Goal: Task Accomplishment & Management: Complete application form

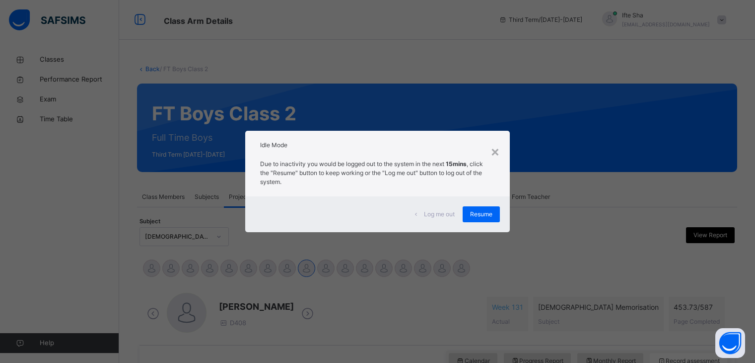
scroll to position [364, 0]
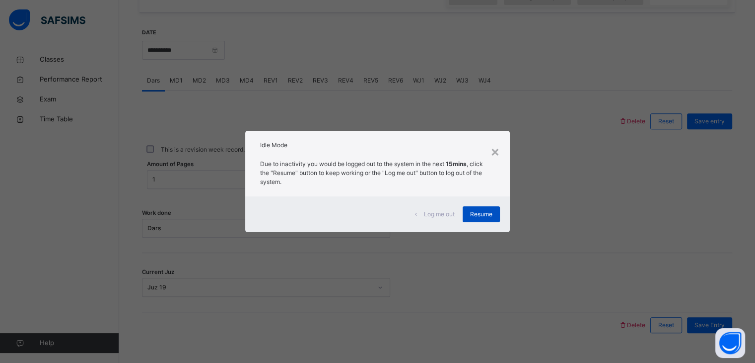
click at [490, 206] on div "Resume" at bounding box center [481, 214] width 37 height 16
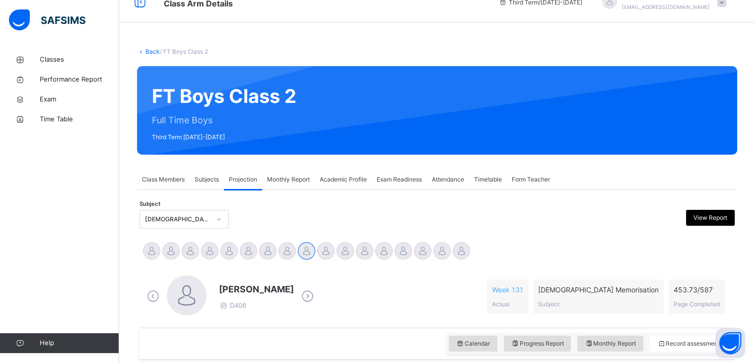
scroll to position [20, 0]
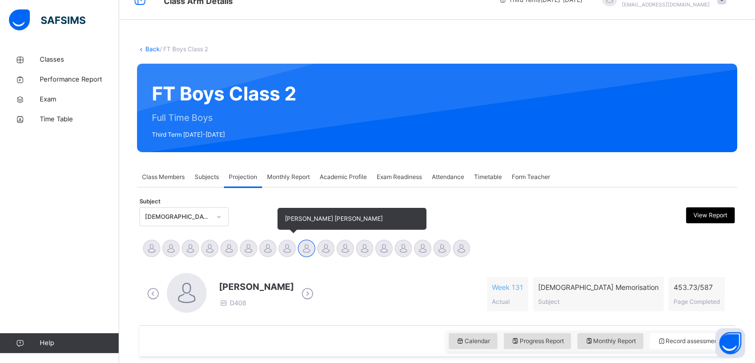
click at [288, 248] on div at bounding box center [287, 247] width 17 height 17
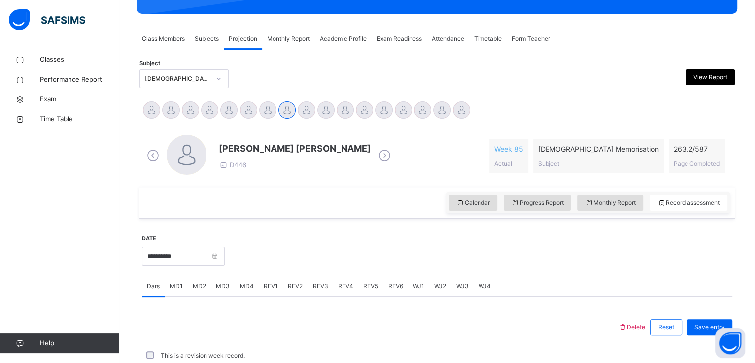
scroll to position [158, 0]
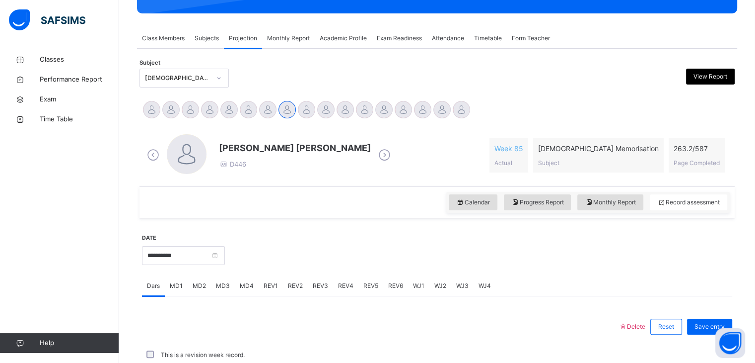
click at [224, 282] on span "MD3" at bounding box center [223, 285] width 14 height 9
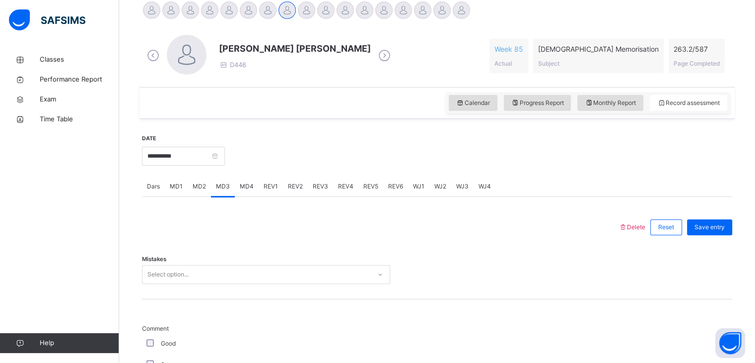
scroll to position [238, 0]
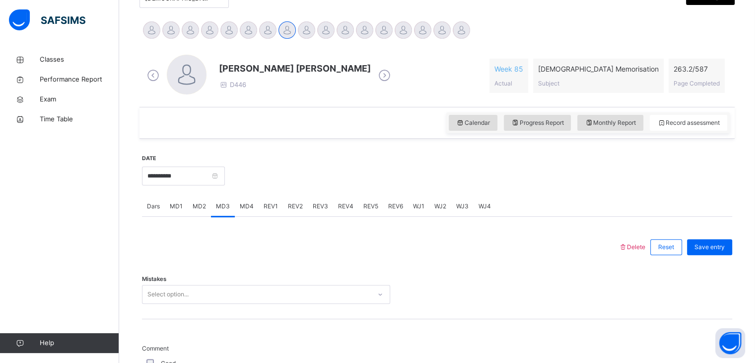
click at [224, 282] on div "Mistakes Select option..." at bounding box center [437, 289] width 590 height 59
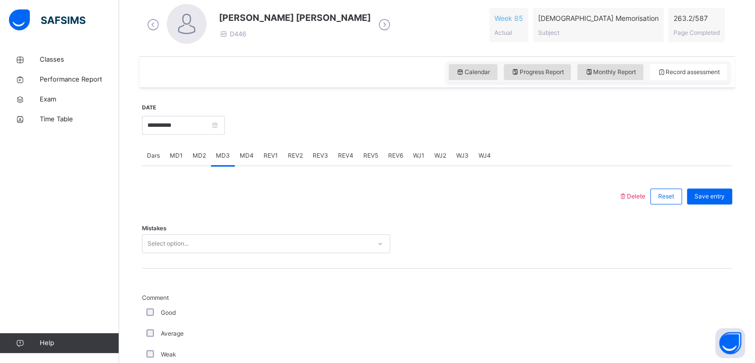
click at [223, 253] on div "Select option..." at bounding box center [266, 243] width 248 height 19
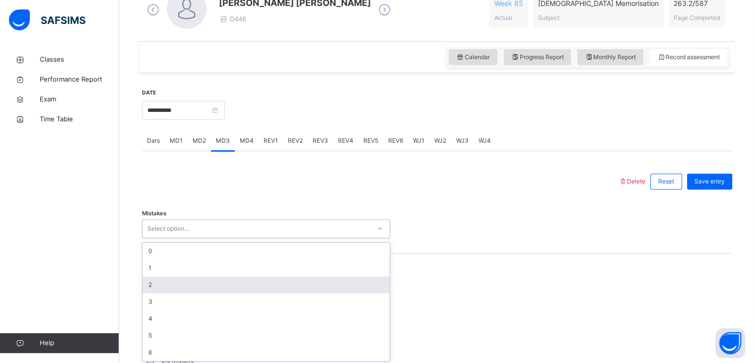
scroll to position [305, 0]
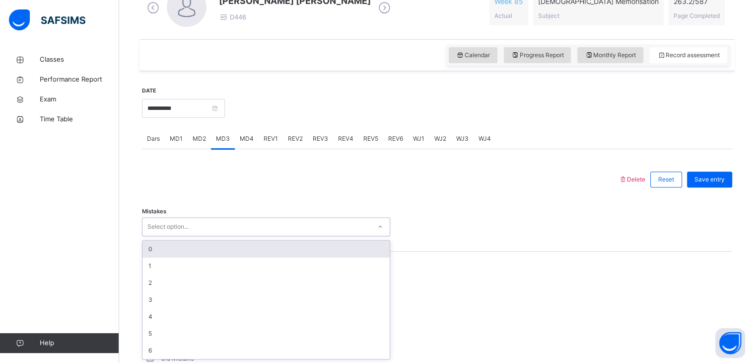
click at [219, 248] on div "0" at bounding box center [266, 248] width 247 height 17
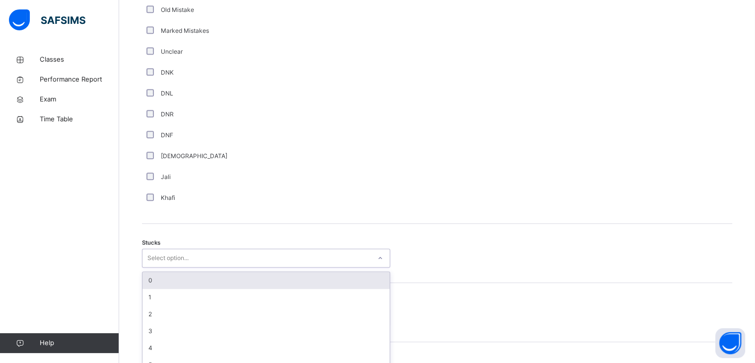
click at [153, 267] on div "option 0 focused, 1 of 6. 6 results available. Use Up and Down to choose option…" at bounding box center [266, 257] width 248 height 19
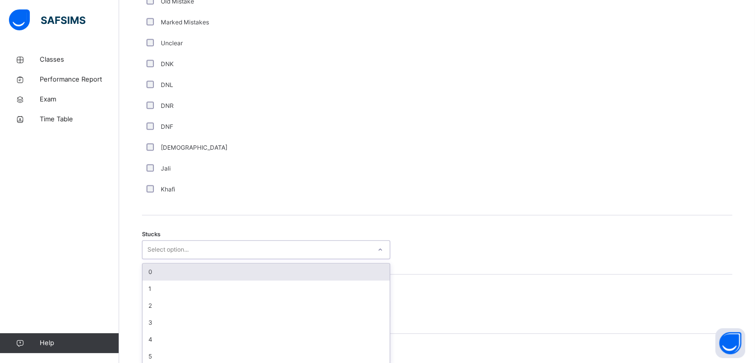
scroll to position [667, 0]
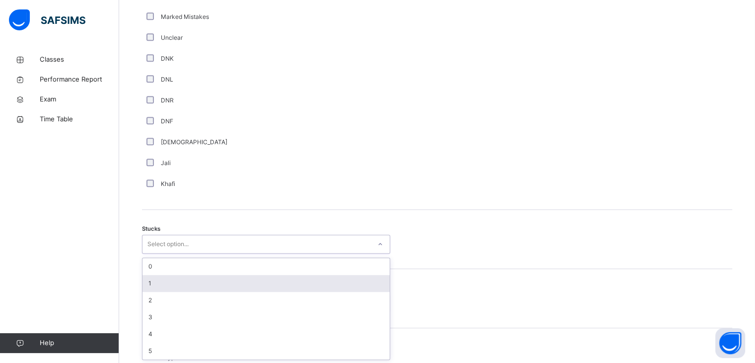
click at [155, 289] on div "1" at bounding box center [266, 283] width 247 height 17
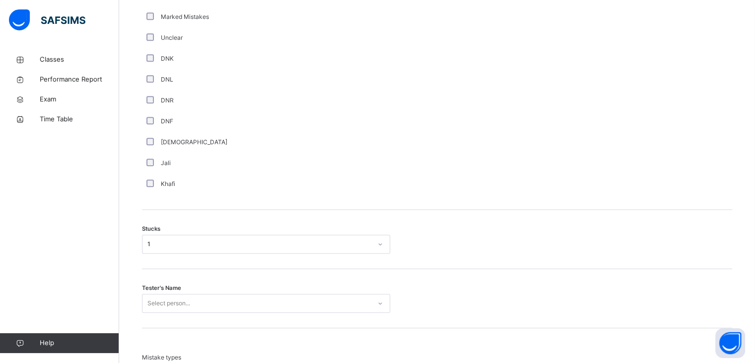
click at [156, 313] on div "Tester's Name Select person..." at bounding box center [437, 298] width 590 height 59
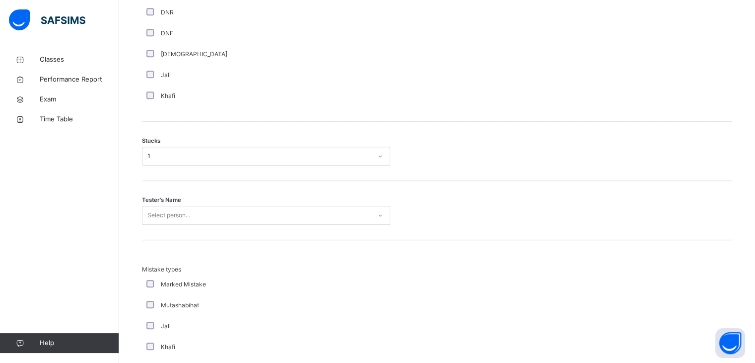
click at [157, 224] on div "Select person..." at bounding box center [266, 215] width 248 height 19
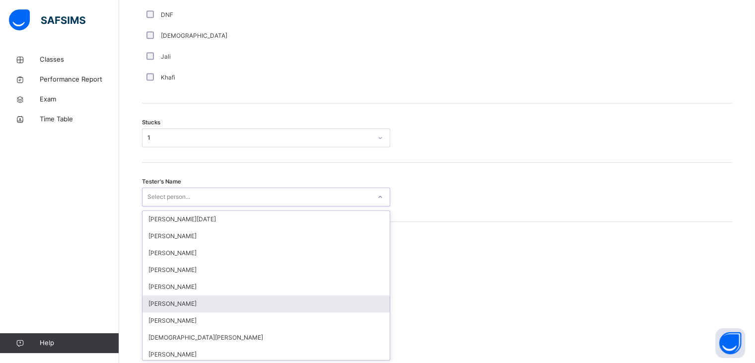
scroll to position [775, 0]
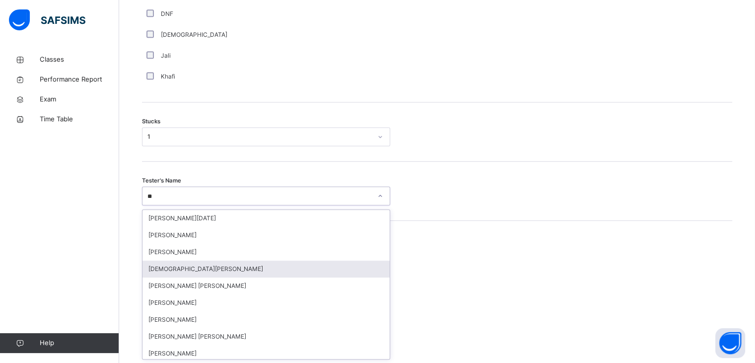
type input "***"
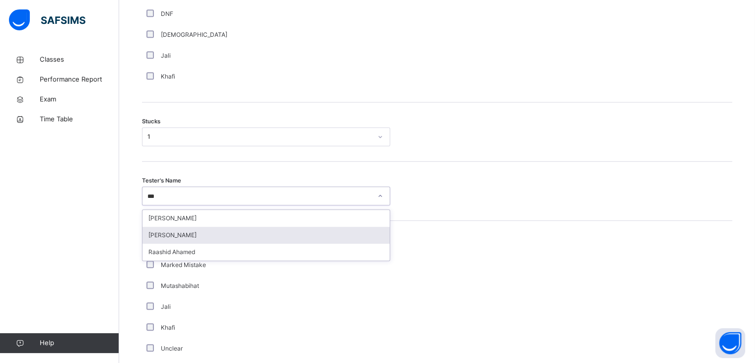
click at [237, 230] on div "[PERSON_NAME]" at bounding box center [266, 234] width 247 height 17
click at [237, 230] on div "Mistake types Marked Mistake Mutashabihat [PERSON_NAME] Unclear Changing Old Mi…" at bounding box center [437, 317] width 590 height 195
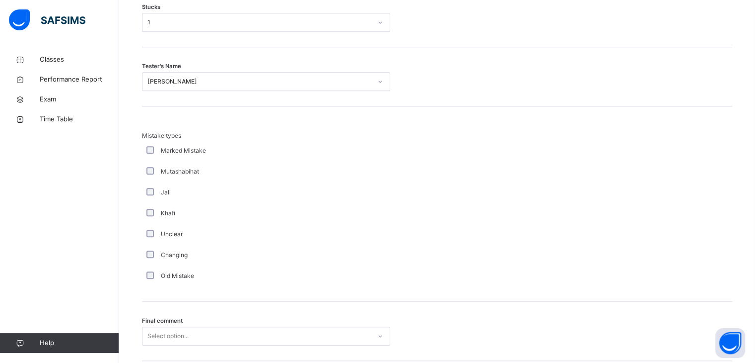
scroll to position [957, 0]
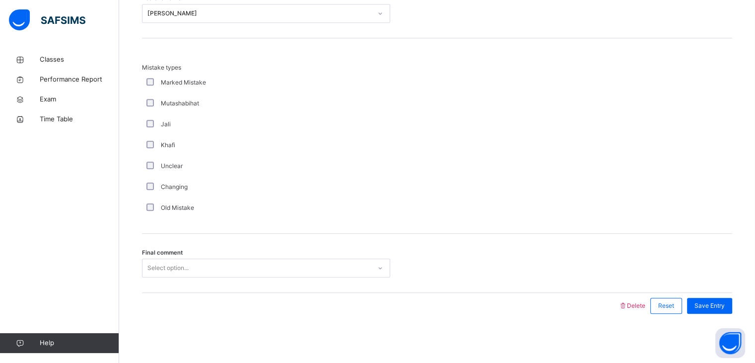
click at [222, 266] on div "Select option..." at bounding box center [257, 267] width 228 height 15
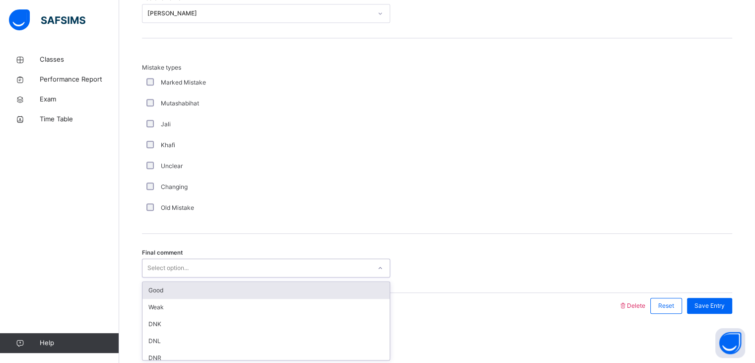
click at [226, 291] on div "Good" at bounding box center [266, 290] width 247 height 17
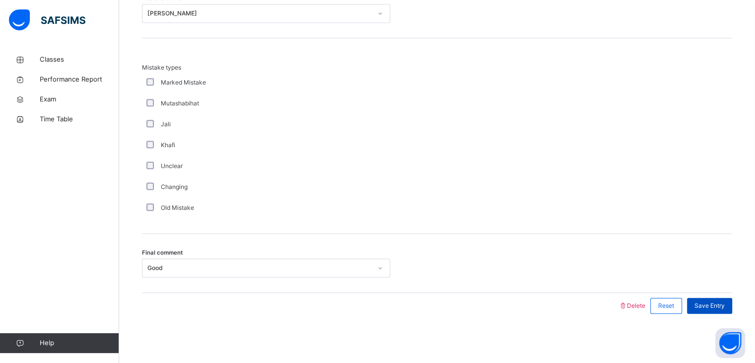
click at [725, 306] on span "Save Entry" at bounding box center [710, 305] width 30 height 9
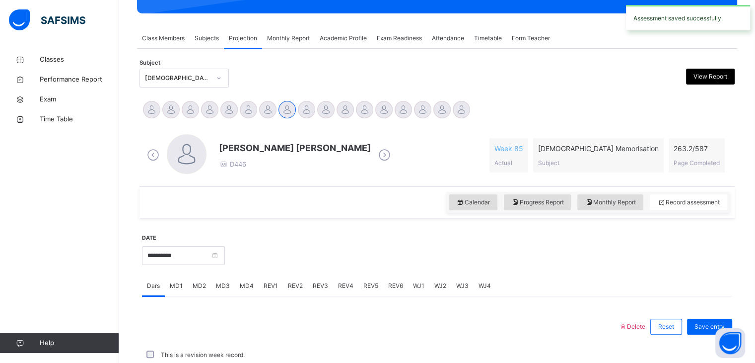
scroll to position [383, 0]
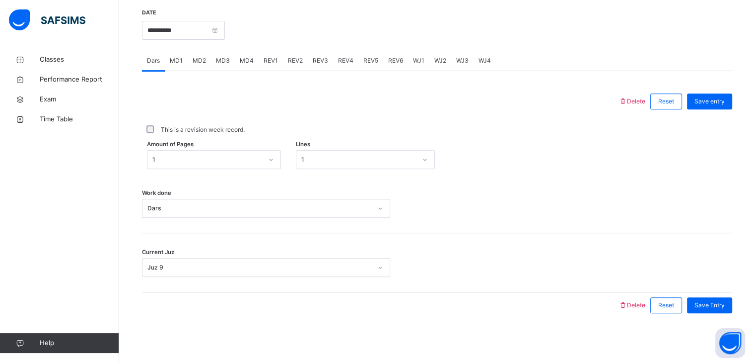
click at [239, 54] on div "MD4" at bounding box center [247, 61] width 24 height 20
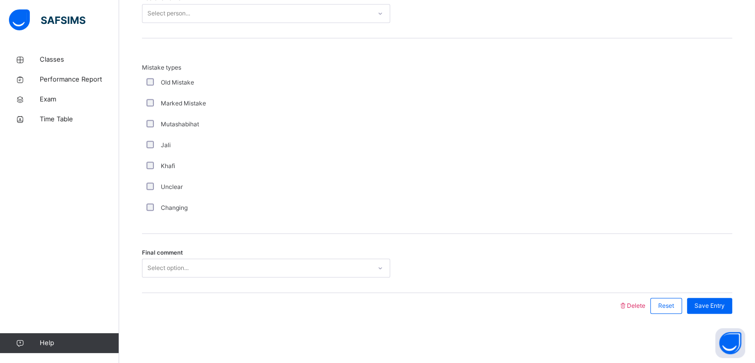
click at [179, 252] on span "Final comment" at bounding box center [162, 252] width 41 height 8
click at [179, 266] on div "Select option..." at bounding box center [167, 267] width 41 height 19
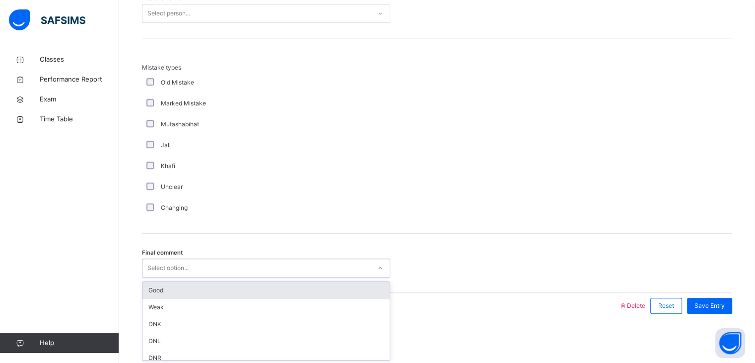
click at [172, 283] on div "Good" at bounding box center [266, 290] width 247 height 17
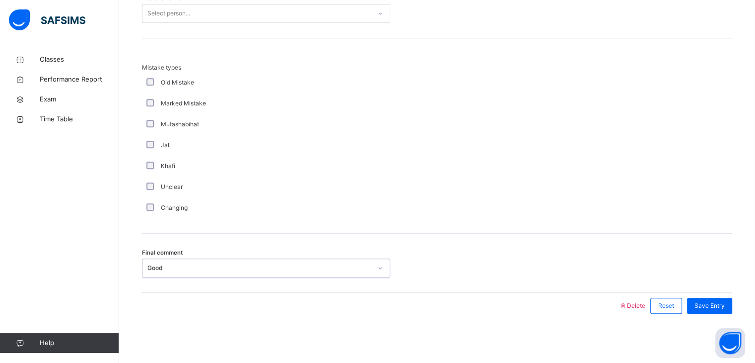
click at [169, 12] on div "Select person..." at bounding box center [168, 13] width 43 height 19
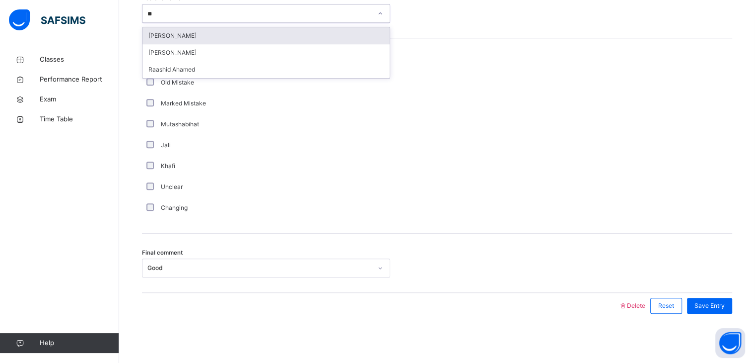
type input "***"
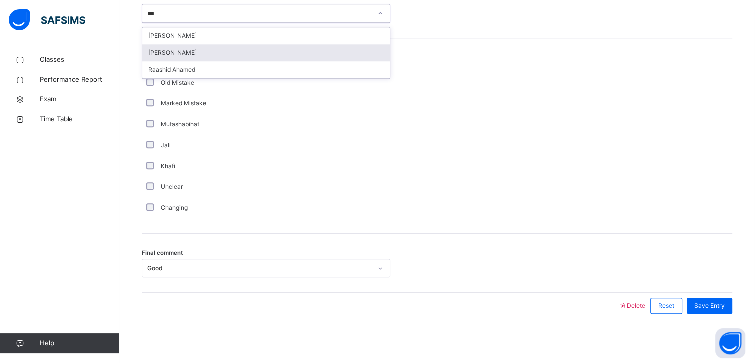
click at [180, 53] on div "[PERSON_NAME]" at bounding box center [266, 52] width 247 height 17
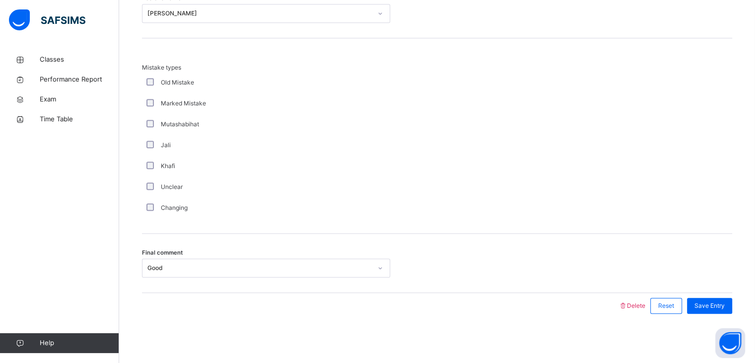
click at [180, 53] on div "Mistake types Old Mistake Marked Mistake Mutashabihat [PERSON_NAME] Unclear Cha…" at bounding box center [437, 135] width 590 height 195
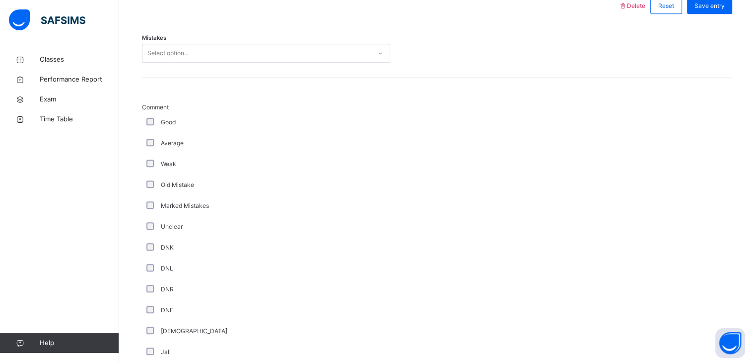
scroll to position [477, 0]
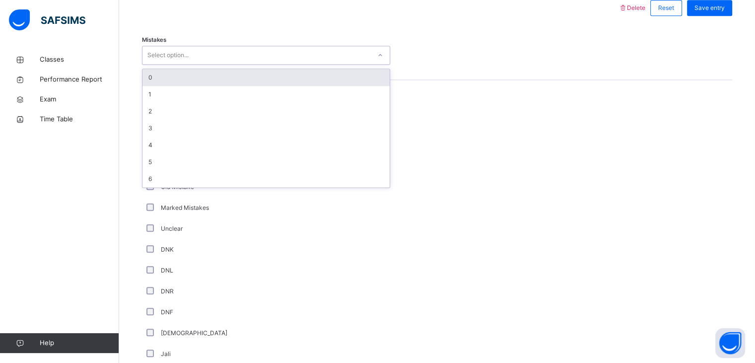
click at [180, 53] on div "Select option..." at bounding box center [167, 55] width 41 height 19
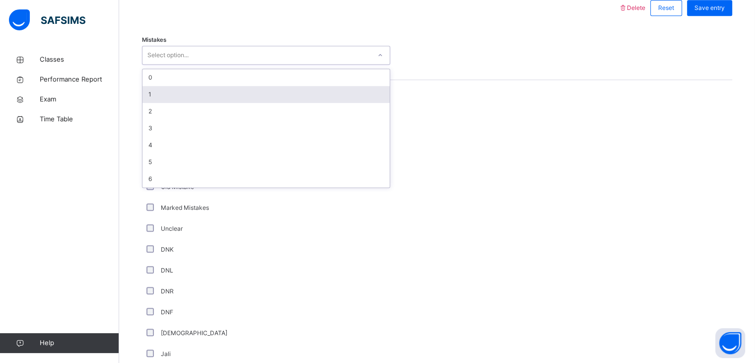
click at [168, 96] on div "1" at bounding box center [266, 94] width 247 height 17
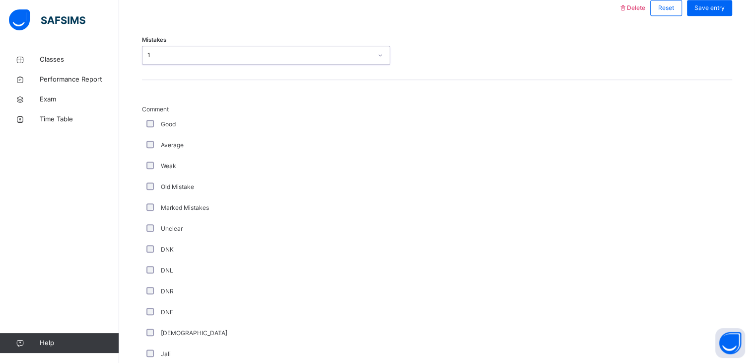
click at [149, 118] on div "Good" at bounding box center [266, 124] width 248 height 21
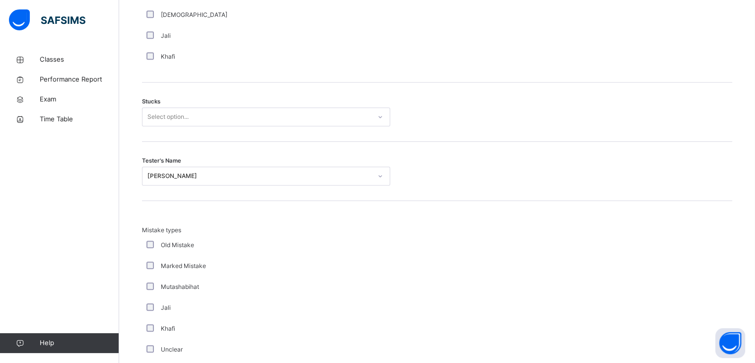
scroll to position [775, 0]
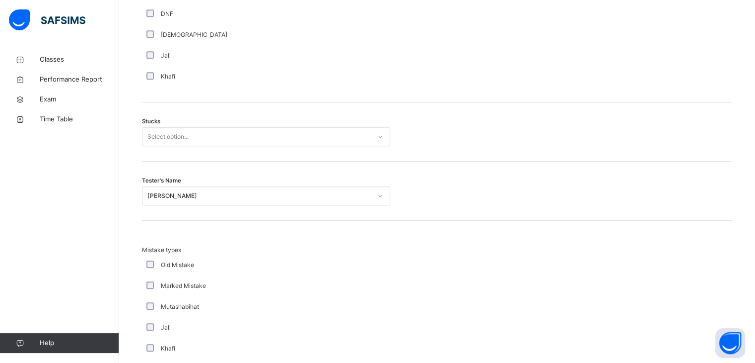
click at [147, 126] on div "Stucks Select option..." at bounding box center [437, 131] width 590 height 59
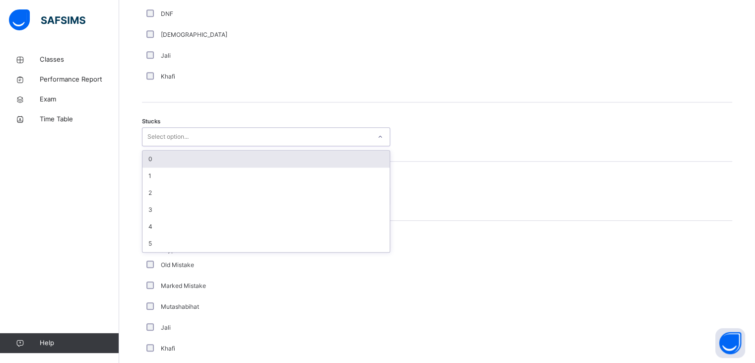
click at [147, 128] on div "Select option..." at bounding box center [266, 136] width 248 height 19
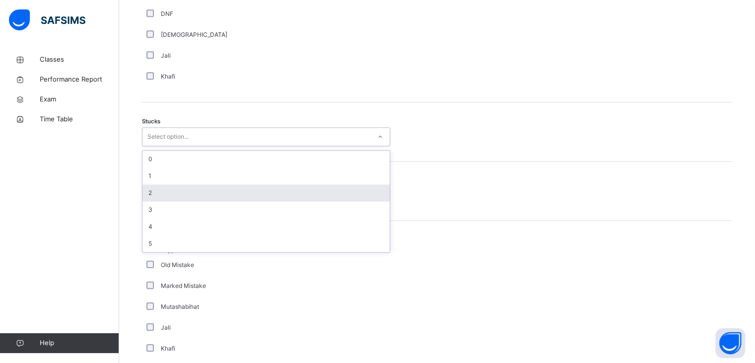
click at [170, 185] on div "2" at bounding box center [266, 192] width 247 height 17
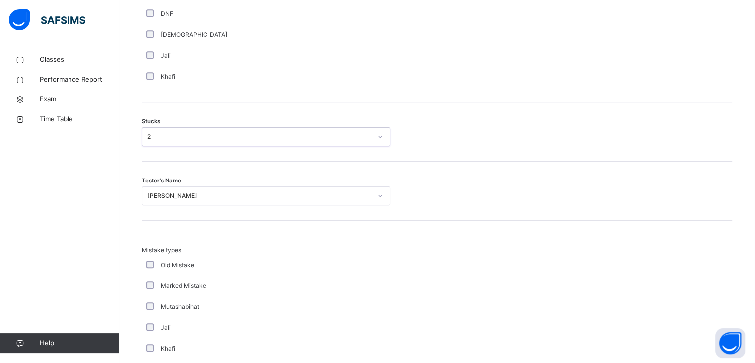
click at [455, 152] on div "Stucks option 2, selected. 0 results available. Select is focused ,type to refi…" at bounding box center [437, 131] width 590 height 59
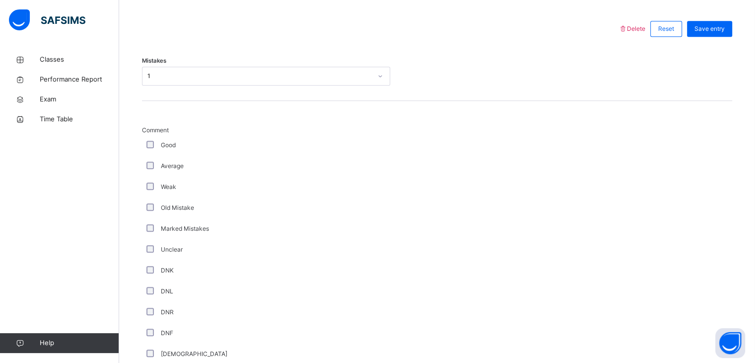
scroll to position [437, 0]
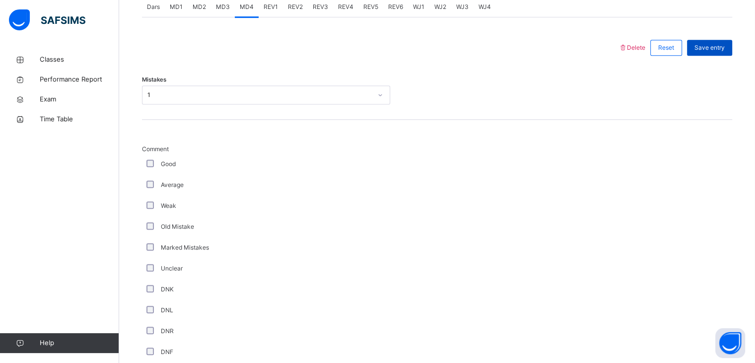
click at [725, 43] on span "Save entry" at bounding box center [710, 47] width 30 height 9
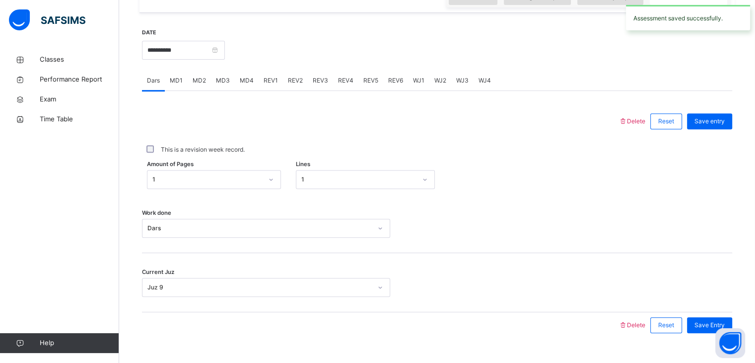
scroll to position [284, 0]
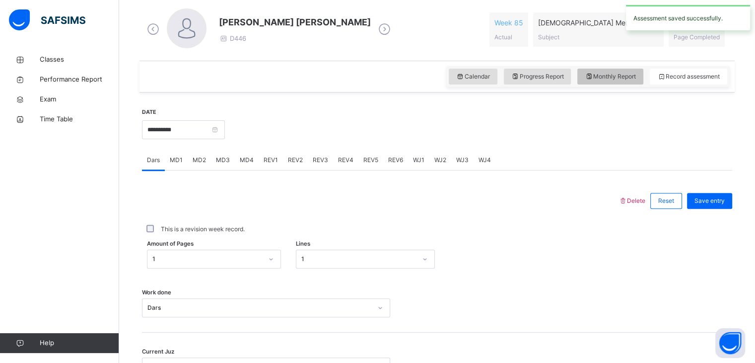
click at [636, 78] on span "Monthly Report" at bounding box center [610, 76] width 51 height 9
select select "****"
select select "*"
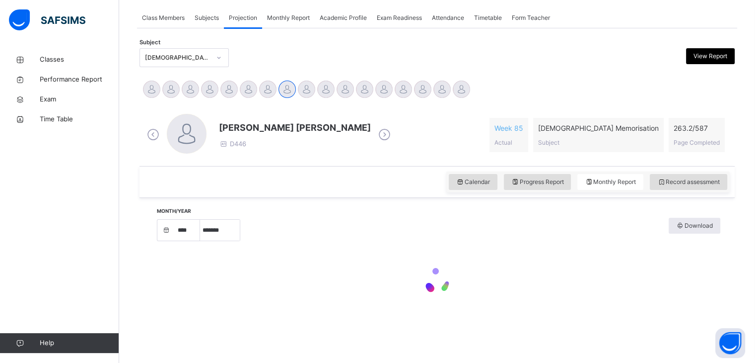
click at [528, 203] on div "Month/Year **** **** **** **** **** **** **** **** **** **** **** **** **** ***…" at bounding box center [437, 265] width 590 height 125
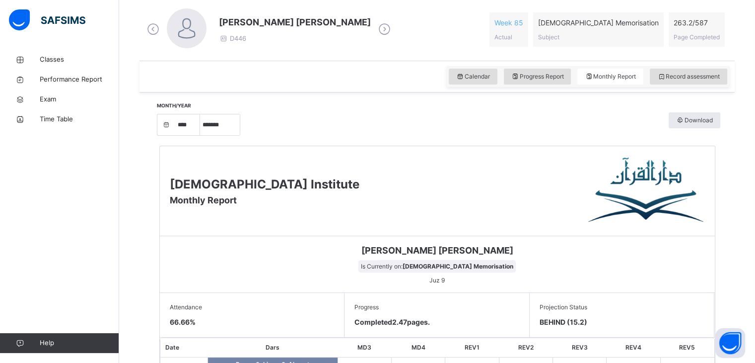
click at [528, 202] on div "Darul Quran Institute Monthly Report" at bounding box center [437, 191] width 555 height 90
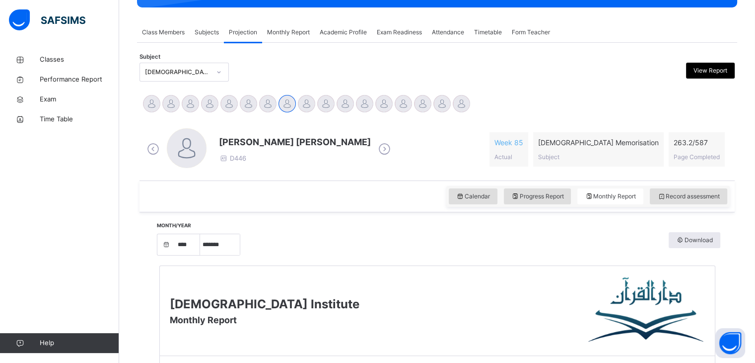
scroll to position [145, 0]
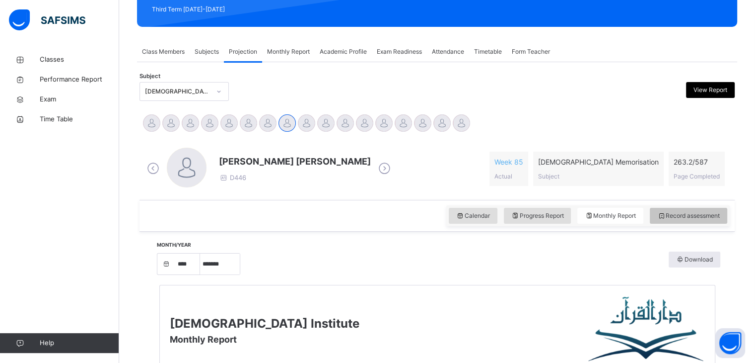
click at [702, 219] on span "Record assessment" at bounding box center [689, 215] width 63 height 9
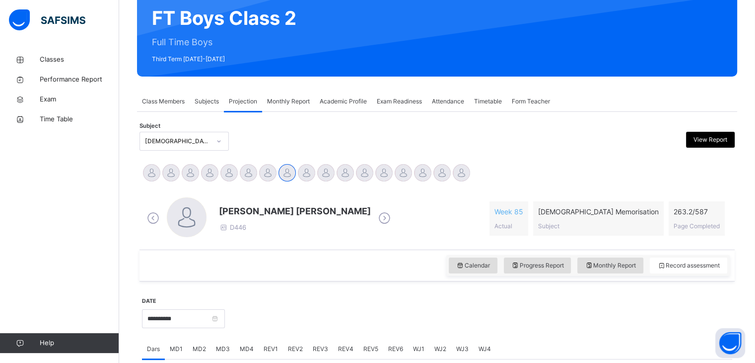
scroll to position [0, 0]
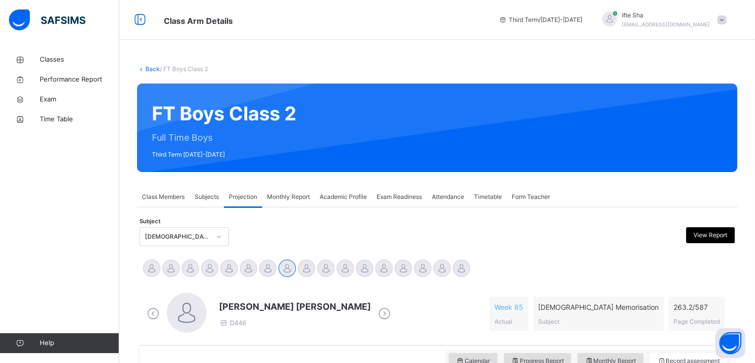
drag, startPoint x: 672, startPoint y: 72, endPoint x: 762, endPoint y: 25, distance: 101.1
drag, startPoint x: 495, startPoint y: 37, endPoint x: 675, endPoint y: 34, distance: 180.8
click at [675, 34] on div "Class Arm Details Third Term / [DATE]-[DATE] Ifte Sha [EMAIL_ADDRESS][DOMAIN_NA…" at bounding box center [377, 20] width 755 height 40
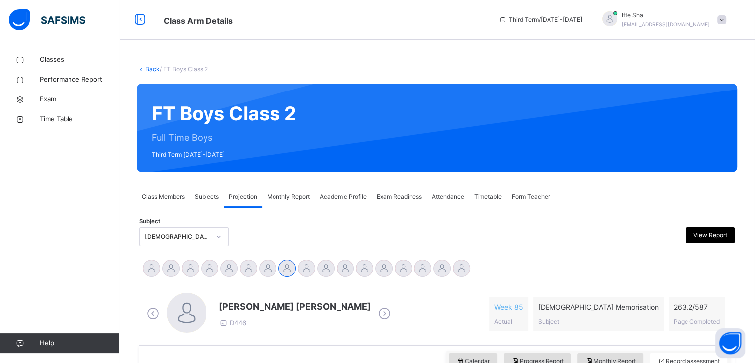
click at [720, 16] on div "Ifte Sha [EMAIL_ADDRESS][DOMAIN_NAME]" at bounding box center [661, 20] width 139 height 18
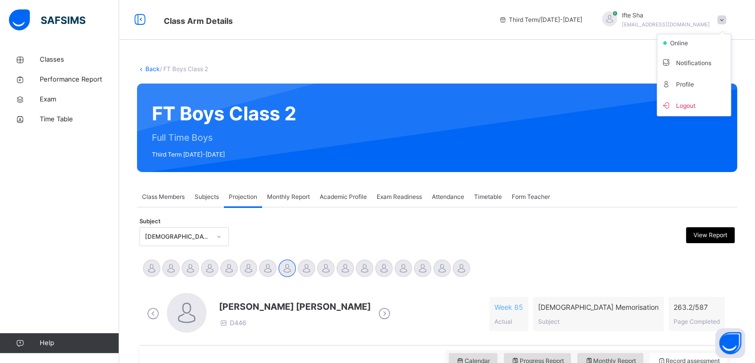
click at [720, 16] on div "Ifte Sha [EMAIL_ADDRESS][DOMAIN_NAME]" at bounding box center [661, 20] width 139 height 18
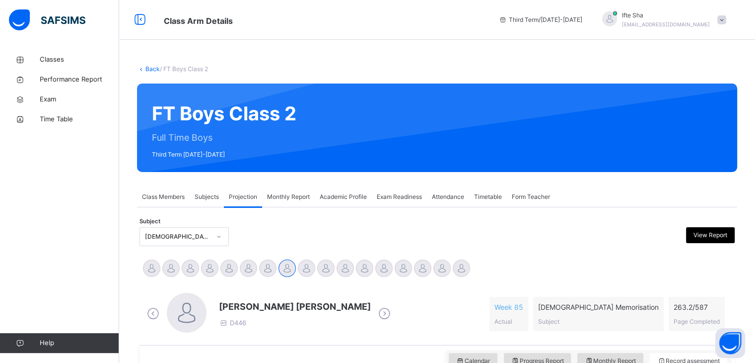
click at [720, 16] on div "Ifte Sha [EMAIL_ADDRESS][DOMAIN_NAME]" at bounding box center [661, 20] width 139 height 18
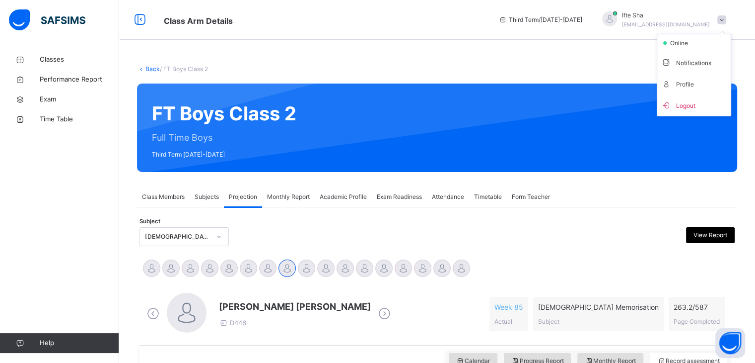
click at [720, 16] on div "Ifte Sha [EMAIL_ADDRESS][DOMAIN_NAME]" at bounding box center [661, 20] width 139 height 18
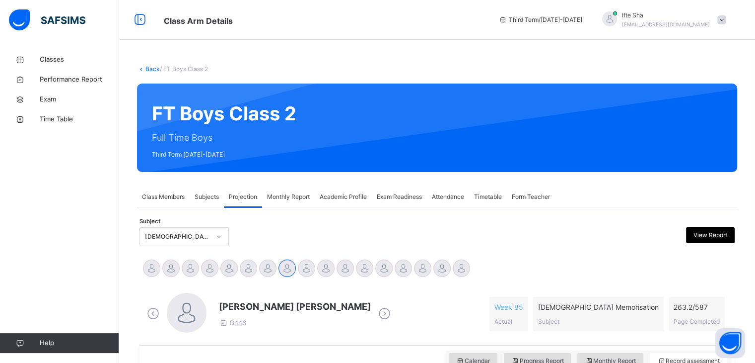
click at [720, 16] on div "Ifte Sha [EMAIL_ADDRESS][DOMAIN_NAME]" at bounding box center [661, 20] width 139 height 18
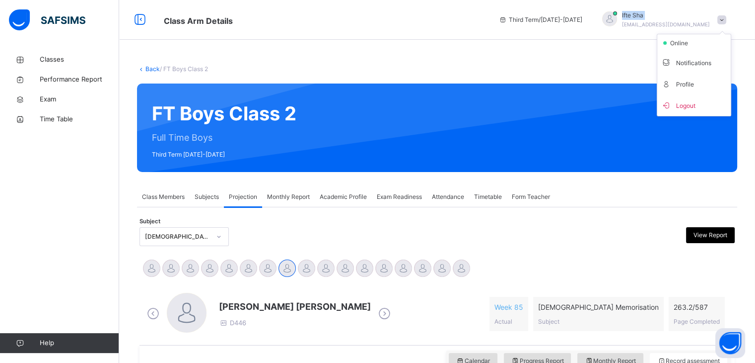
click at [720, 16] on div "Ifte Sha [EMAIL_ADDRESS][DOMAIN_NAME]" at bounding box center [661, 20] width 139 height 18
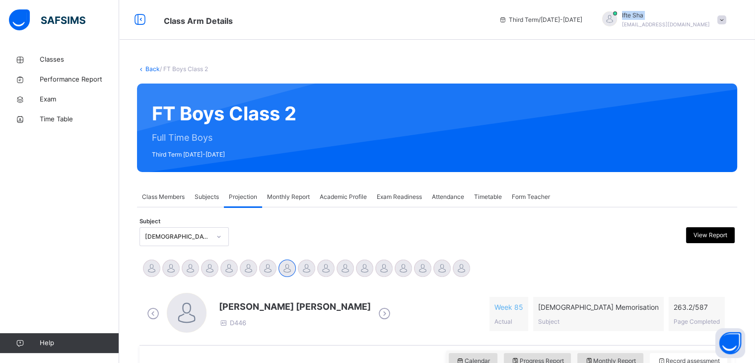
click at [721, 16] on div "Ifte Sha [EMAIL_ADDRESS][DOMAIN_NAME]" at bounding box center [661, 20] width 139 height 18
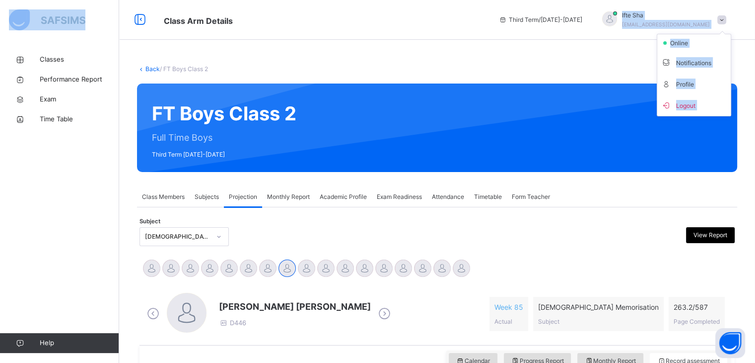
click at [727, 19] on span at bounding box center [722, 19] width 9 height 9
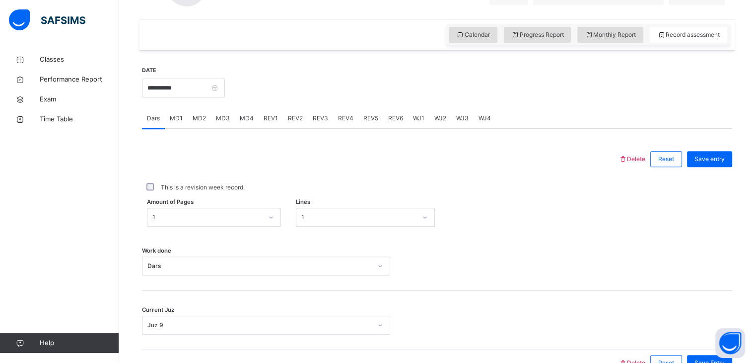
scroll to position [329, 0]
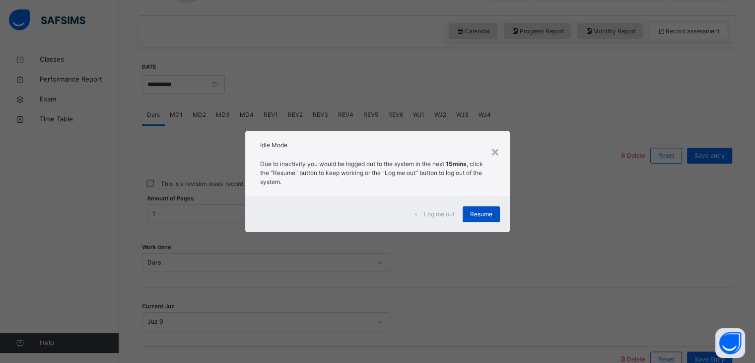
click at [471, 212] on span "Resume" at bounding box center [481, 214] width 22 height 9
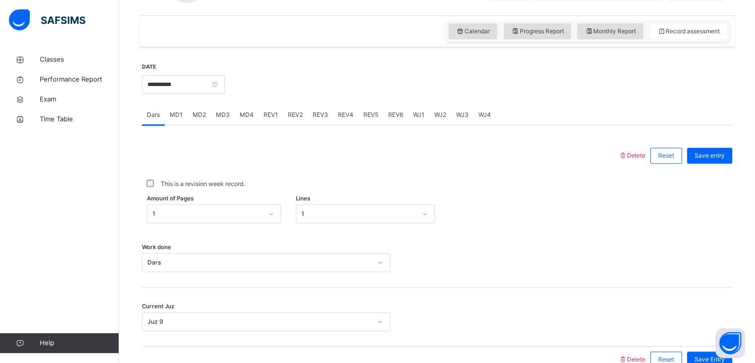
click at [262, 109] on div "REV1" at bounding box center [271, 115] width 24 height 20
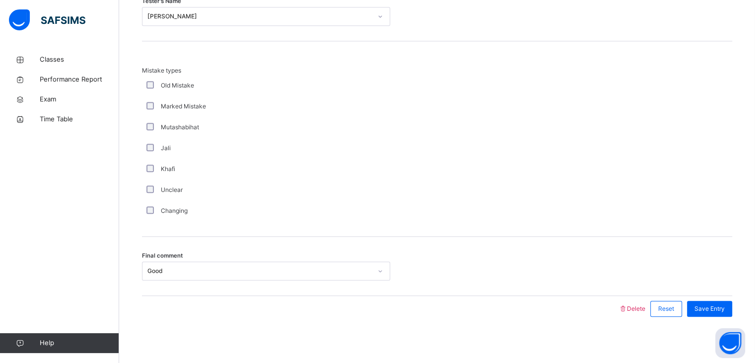
scroll to position [1075, 0]
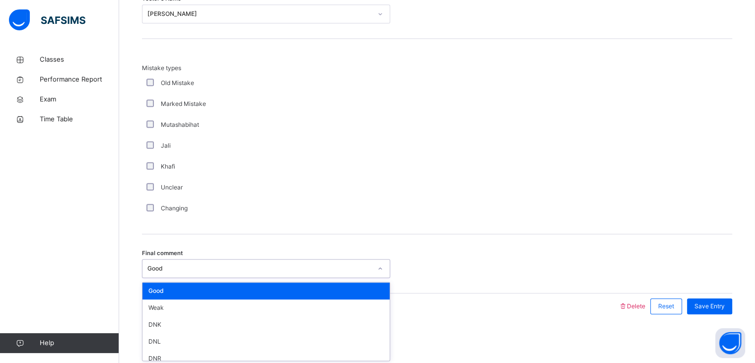
drag, startPoint x: 204, startPoint y: 267, endPoint x: 201, endPoint y: 294, distance: 27.9
click at [201, 294] on div "Good" at bounding box center [266, 290] width 247 height 17
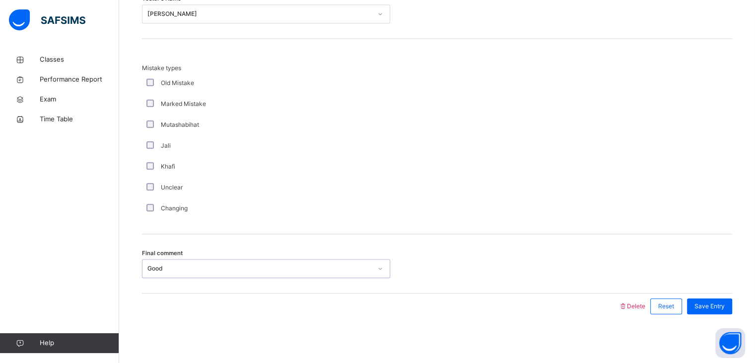
click at [193, 271] on div "Good" at bounding box center [259, 268] width 224 height 9
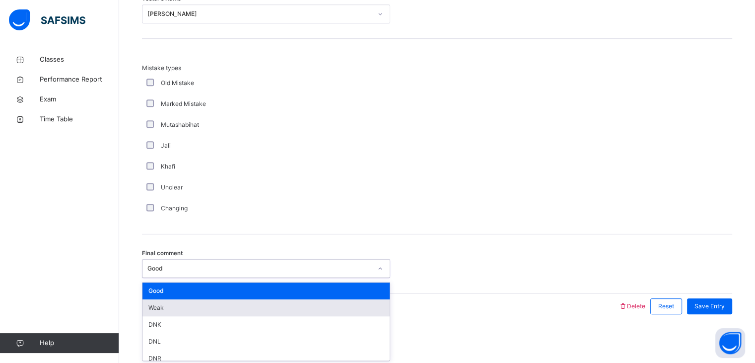
click at [180, 311] on div "Weak" at bounding box center [266, 307] width 247 height 17
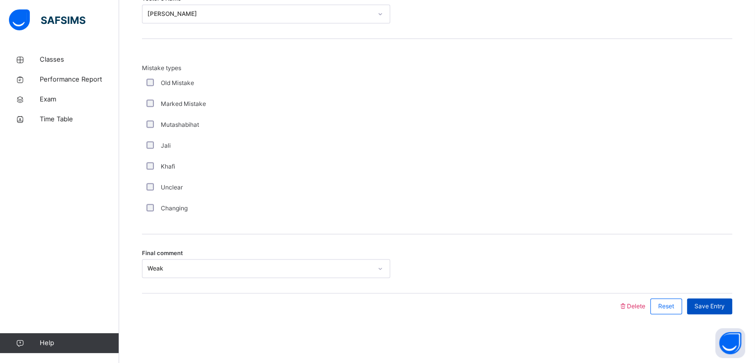
drag, startPoint x: 733, startPoint y: 300, endPoint x: 719, endPoint y: 307, distance: 15.8
click at [719, 307] on span "Save Entry" at bounding box center [710, 305] width 30 height 9
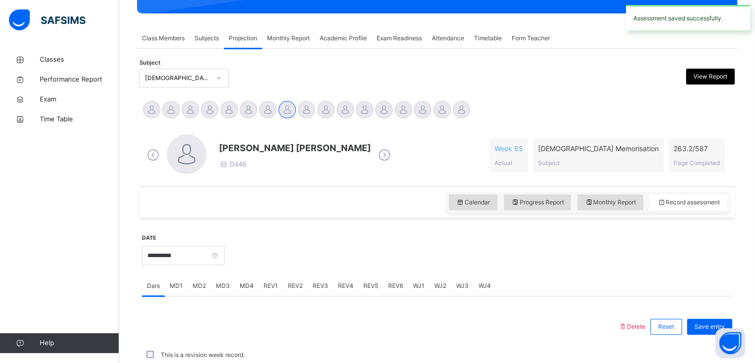
scroll to position [383, 0]
